Goal: Navigation & Orientation: Find specific page/section

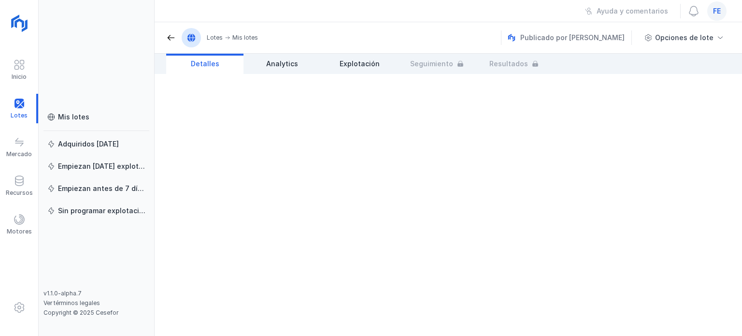
click at [724, 5] on div "fe" at bounding box center [716, 10] width 19 height 19
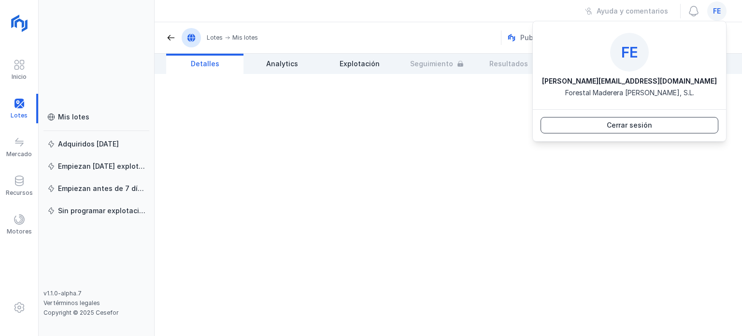
click at [678, 123] on button "Cerrar sesión" at bounding box center [630, 125] width 178 height 16
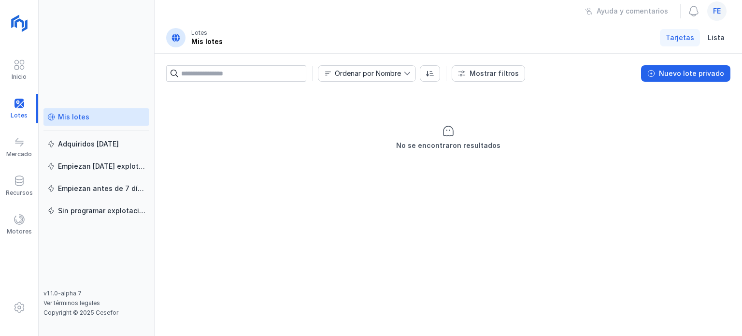
click at [96, 121] on div "Mis lotes" at bounding box center [96, 117] width 98 height 10
click at [25, 183] on span at bounding box center [20, 181] width 12 height 12
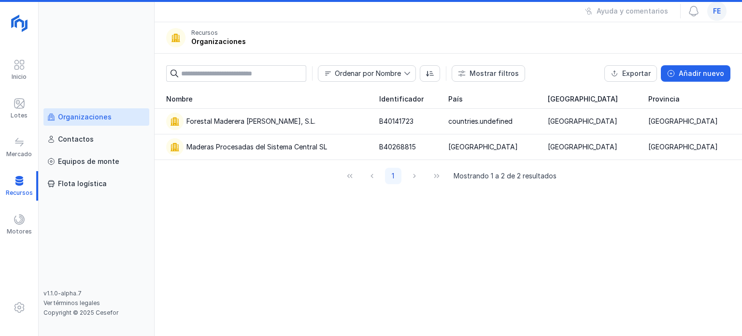
click at [66, 117] on div "Organizaciones" at bounding box center [85, 117] width 54 height 10
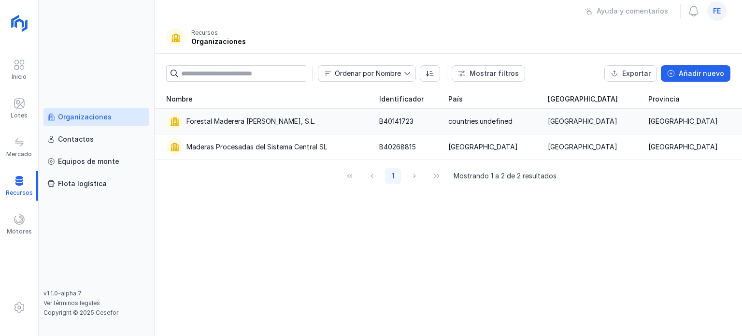
click at [214, 121] on div "Forestal Maderera Luis Cuesta, S.L." at bounding box center [250, 121] width 129 height 10
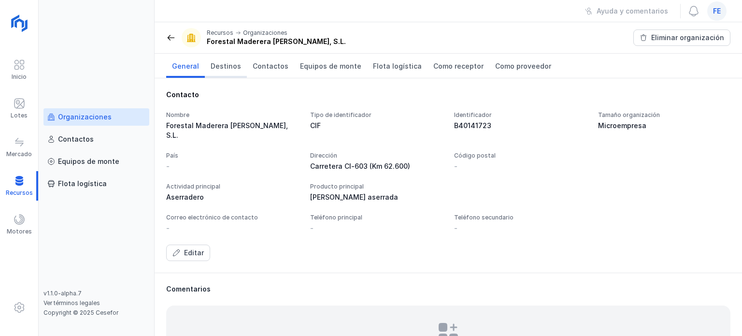
click at [221, 70] on span "Destinos" at bounding box center [226, 66] width 30 height 10
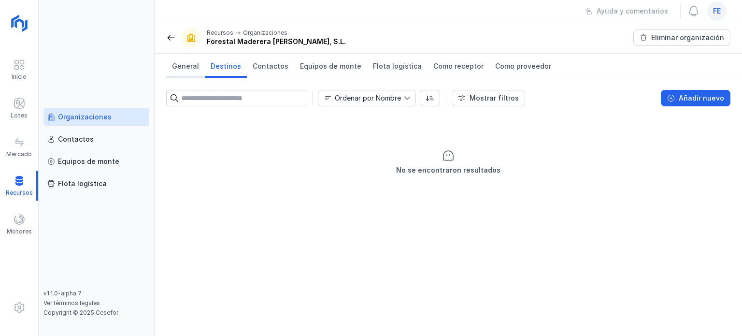
click at [182, 68] on span "General" at bounding box center [185, 66] width 27 height 10
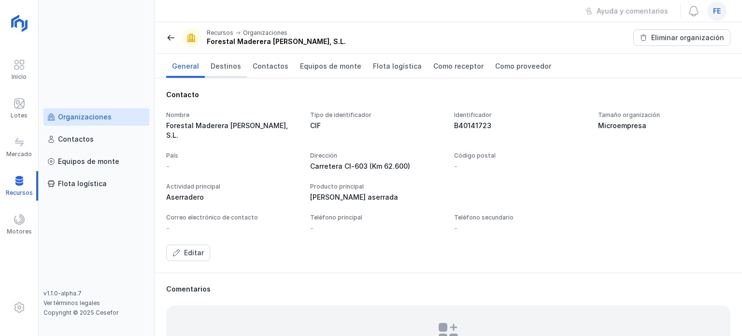
click at [230, 65] on span "Destinos" at bounding box center [226, 66] width 30 height 10
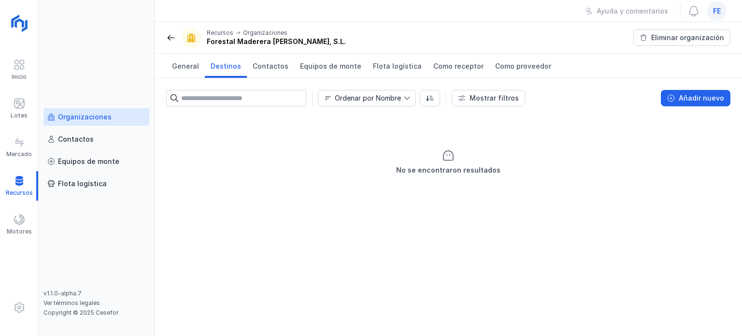
drag, startPoint x: 718, startPoint y: 9, endPoint x: 719, endPoint y: 4, distance: 5.5
click at [718, 5] on div "fe" at bounding box center [716, 10] width 19 height 19
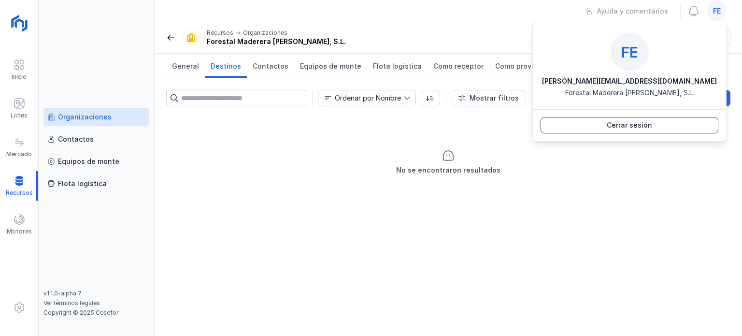
click at [666, 121] on button "Cerrar sesión" at bounding box center [630, 125] width 178 height 16
